Goal: Find specific page/section: Find specific page/section

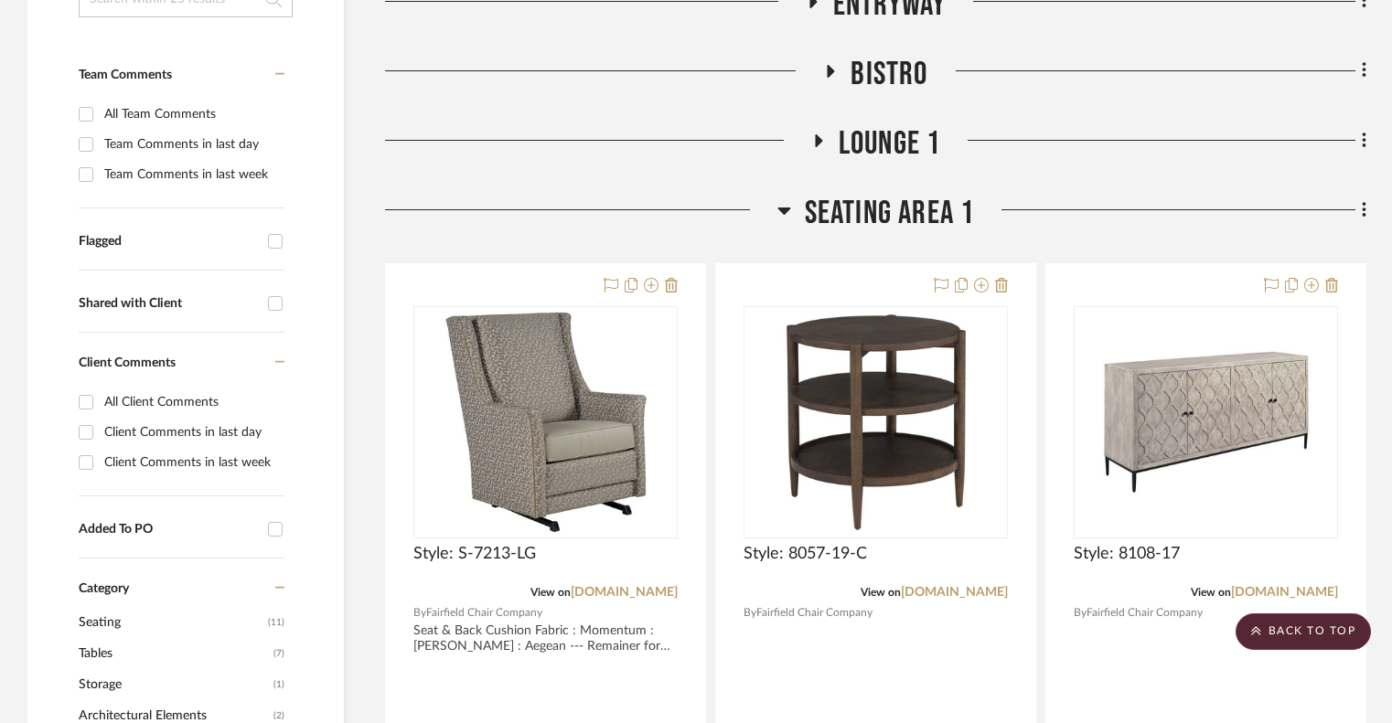
scroll to position [444, 0]
click at [784, 218] on icon at bounding box center [784, 211] width 14 height 22
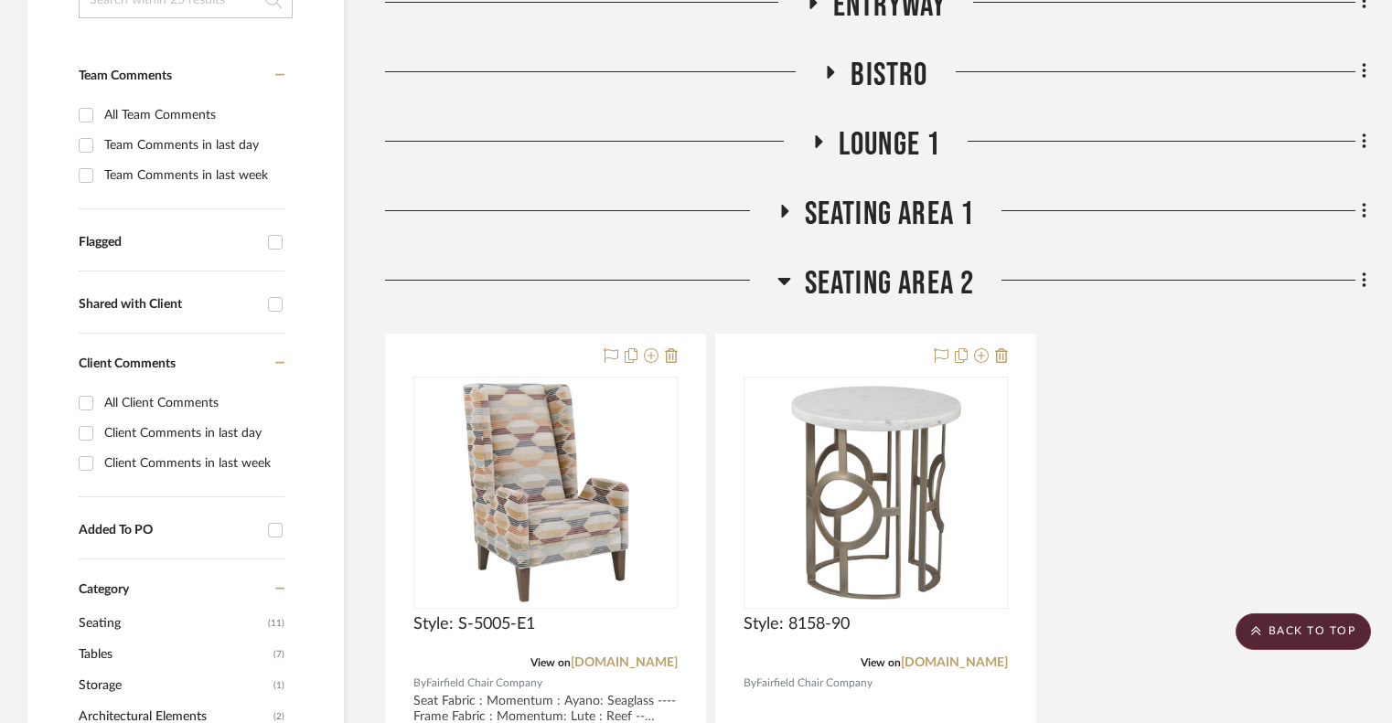
click at [786, 283] on icon at bounding box center [784, 281] width 14 height 22
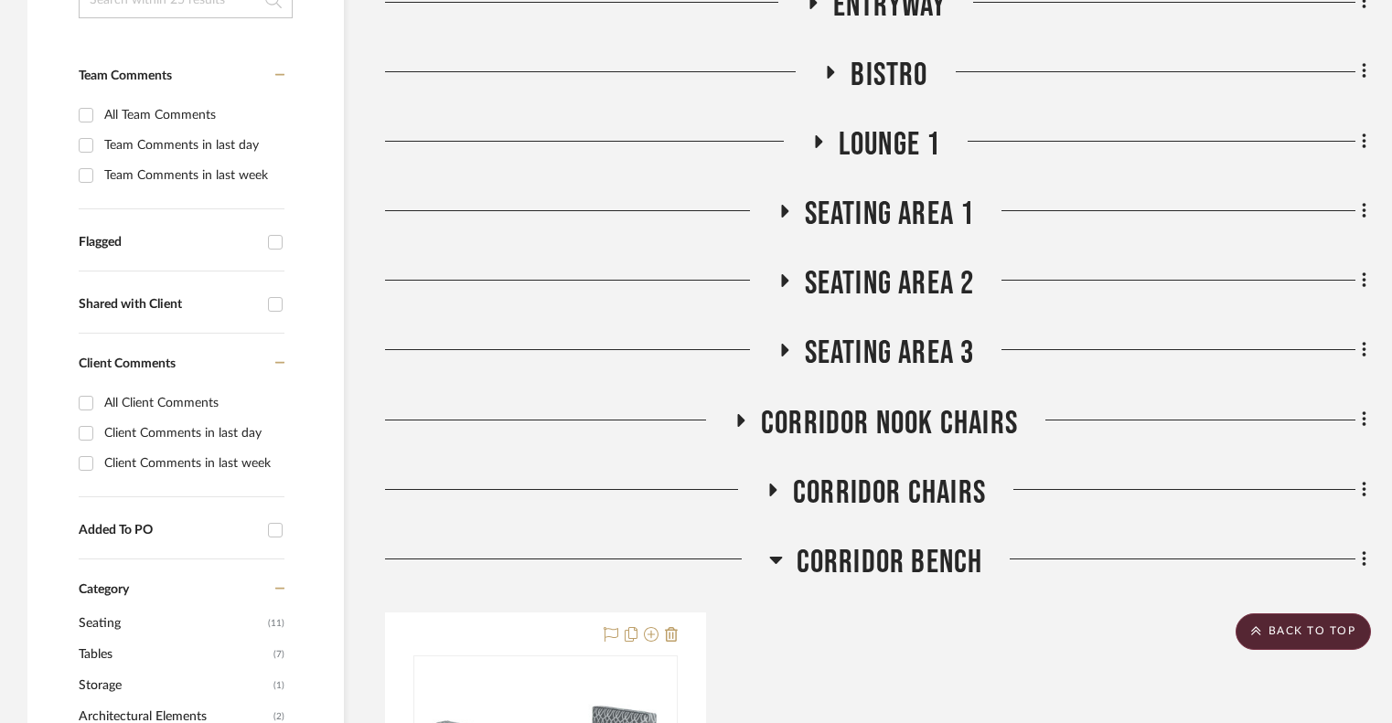
click at [768, 554] on div at bounding box center [577, 566] width 384 height 47
drag, startPoint x: 768, startPoint y: 554, endPoint x: 778, endPoint y: 564, distance: 14.2
click at [778, 564] on icon at bounding box center [776, 560] width 14 height 22
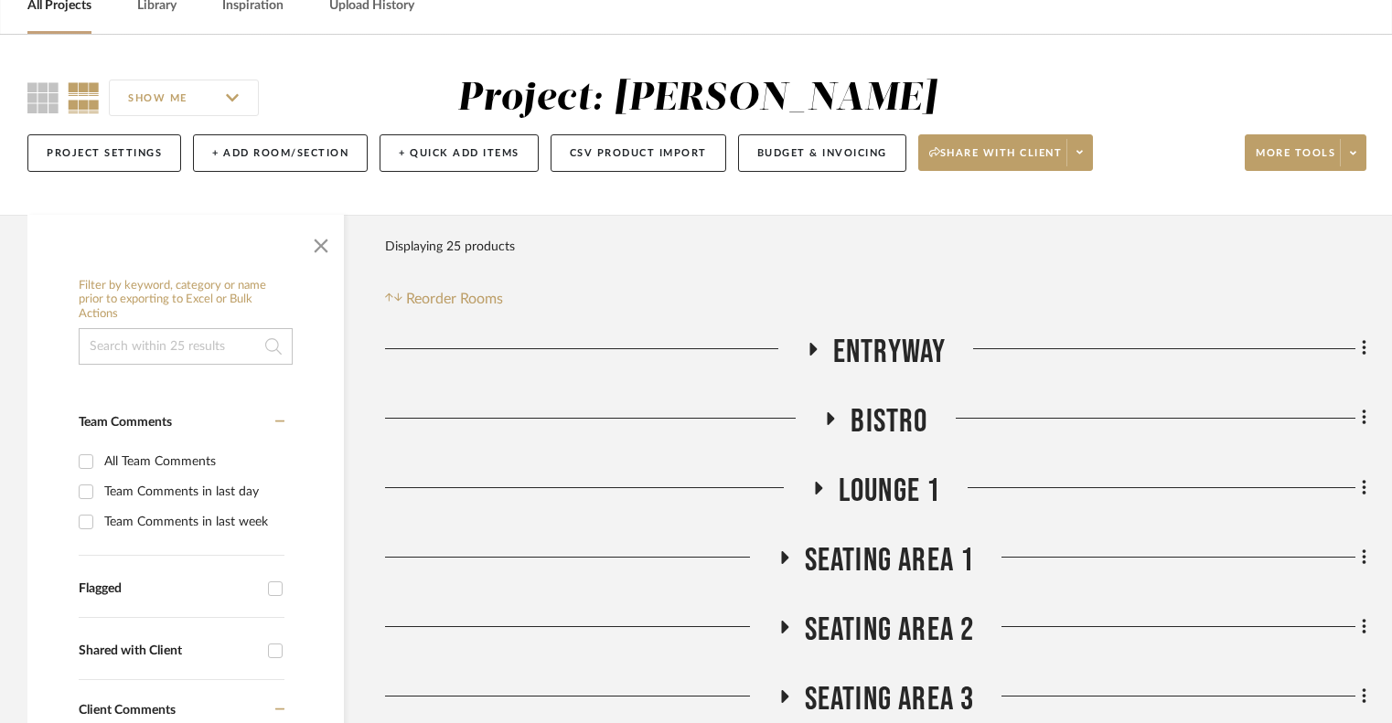
scroll to position [0, 0]
